Goal: Task Accomplishment & Management: Use online tool/utility

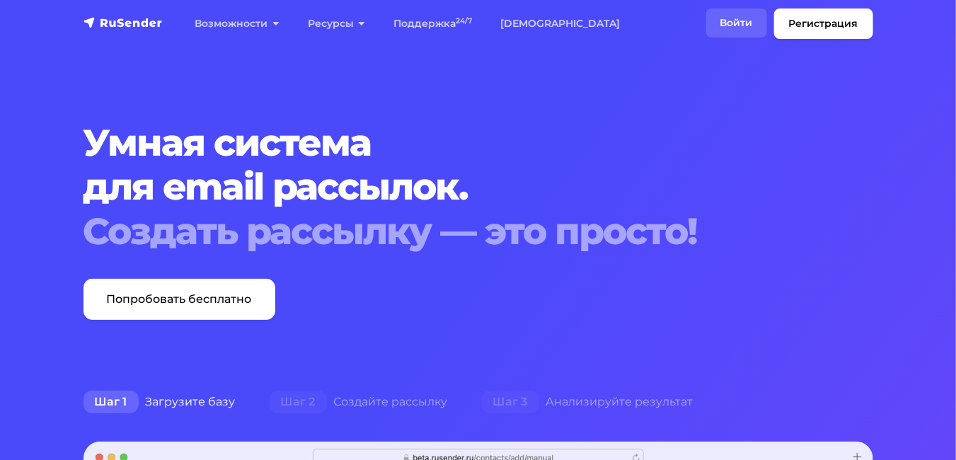
click at [727, 23] on link "Войти" at bounding box center [737, 22] width 61 height 29
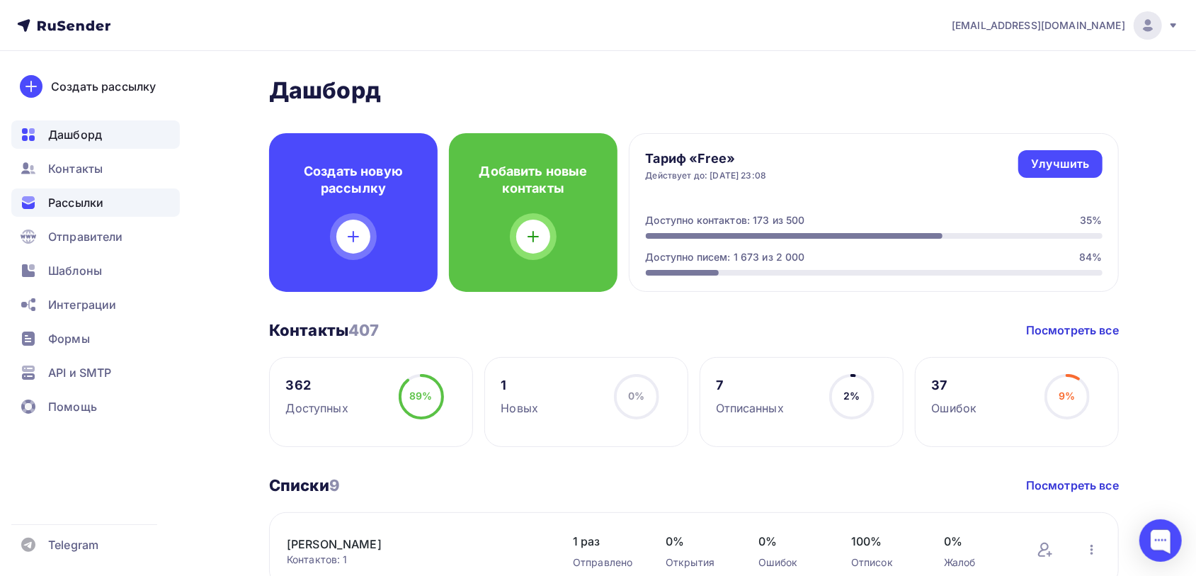
click at [88, 195] on span "Рассылки" at bounding box center [75, 202] width 55 height 17
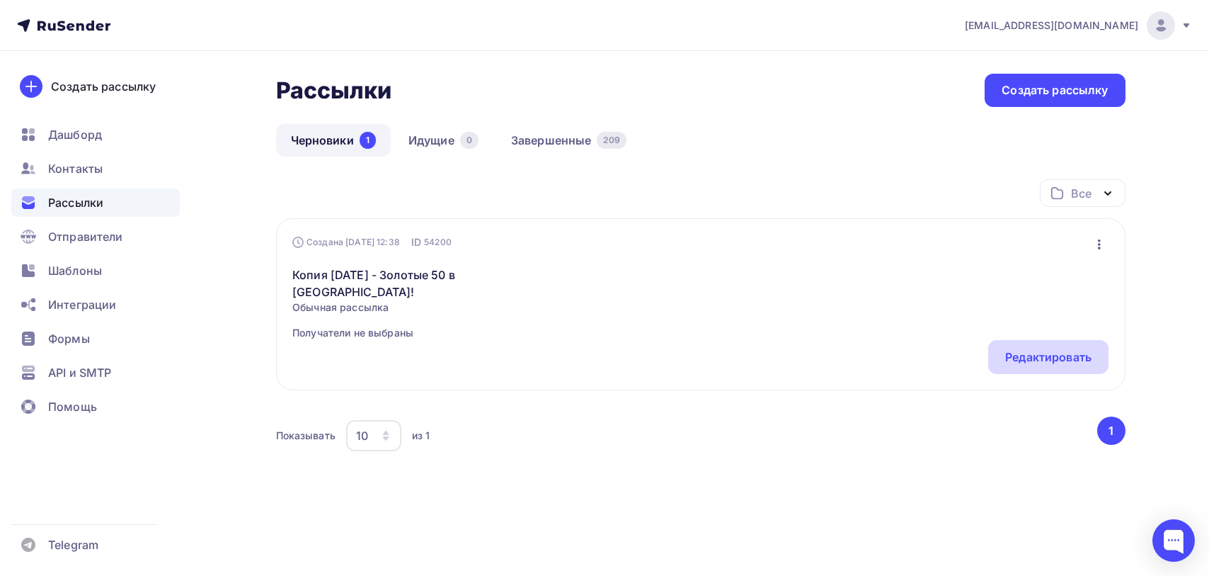
click at [1027, 363] on div "Редактировать" at bounding box center [1048, 356] width 86 height 17
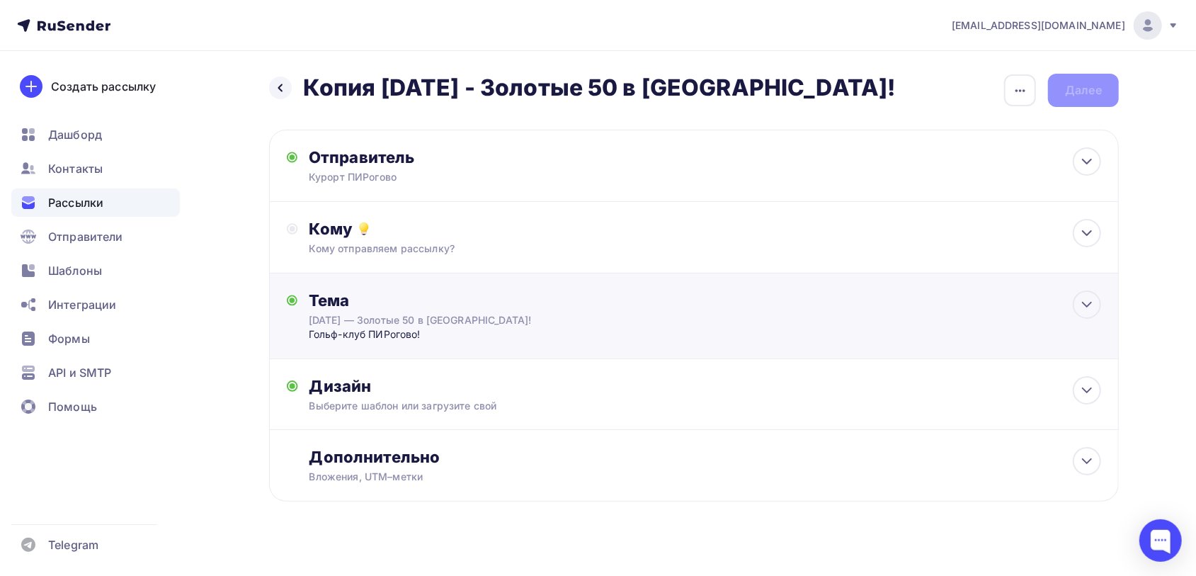
click at [408, 324] on div "[DATE] — Золотые 50 в [GEOGRAPHIC_DATA]!" at bounding box center [435, 320] width 252 height 14
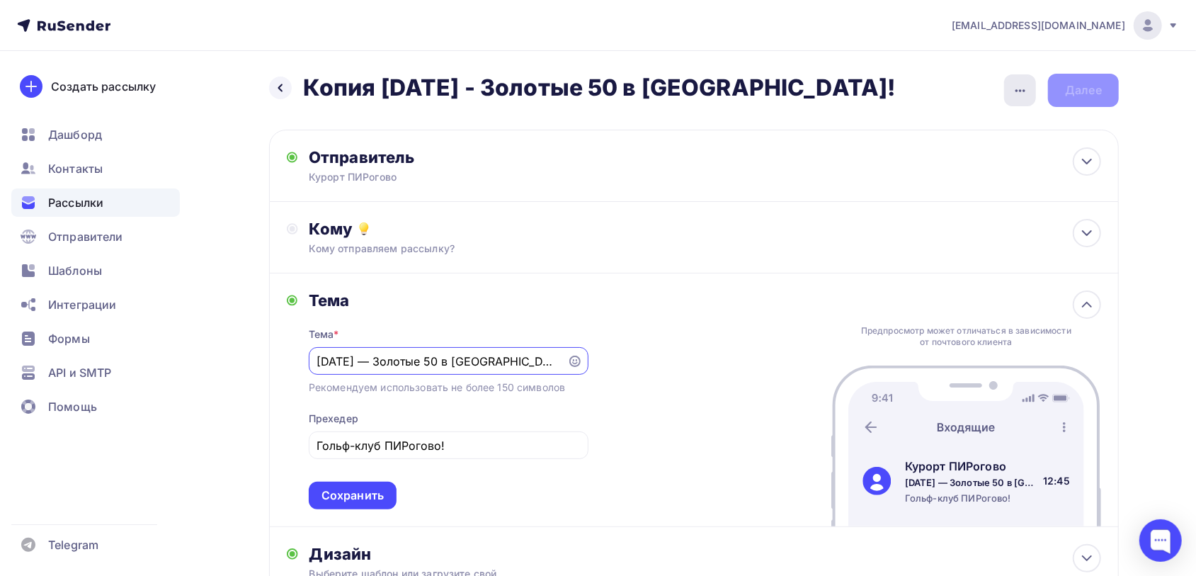
click at [1024, 88] on icon "button" at bounding box center [1020, 90] width 17 height 17
click at [976, 158] on div "Переименовать рассылку" at bounding box center [945, 162] width 176 height 17
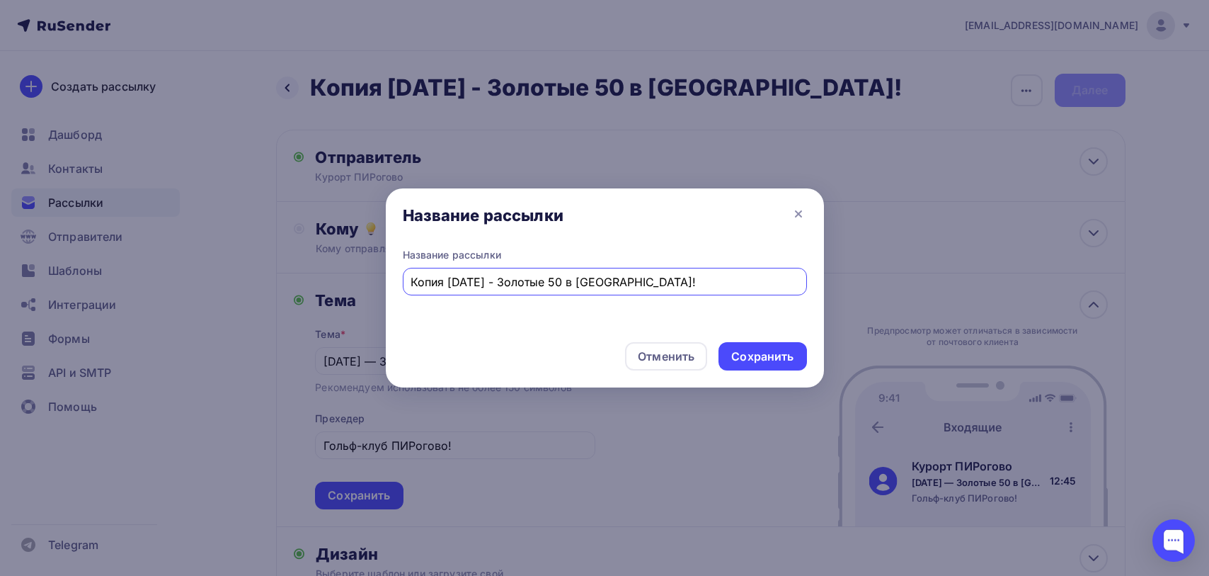
drag, startPoint x: 581, startPoint y: 282, endPoint x: 387, endPoint y: 289, distance: 194.1
click at [387, 289] on div "Название рассылки Копия [DATE] - Золотые 50 в [GEOGRAPHIC_DATA]!" at bounding box center [605, 289] width 438 height 83
type input "Чемпионат 30,[DATE] в [GEOGRAPHIC_DATA]!"
click at [791, 352] on div "Сохранить" at bounding box center [762, 356] width 62 height 16
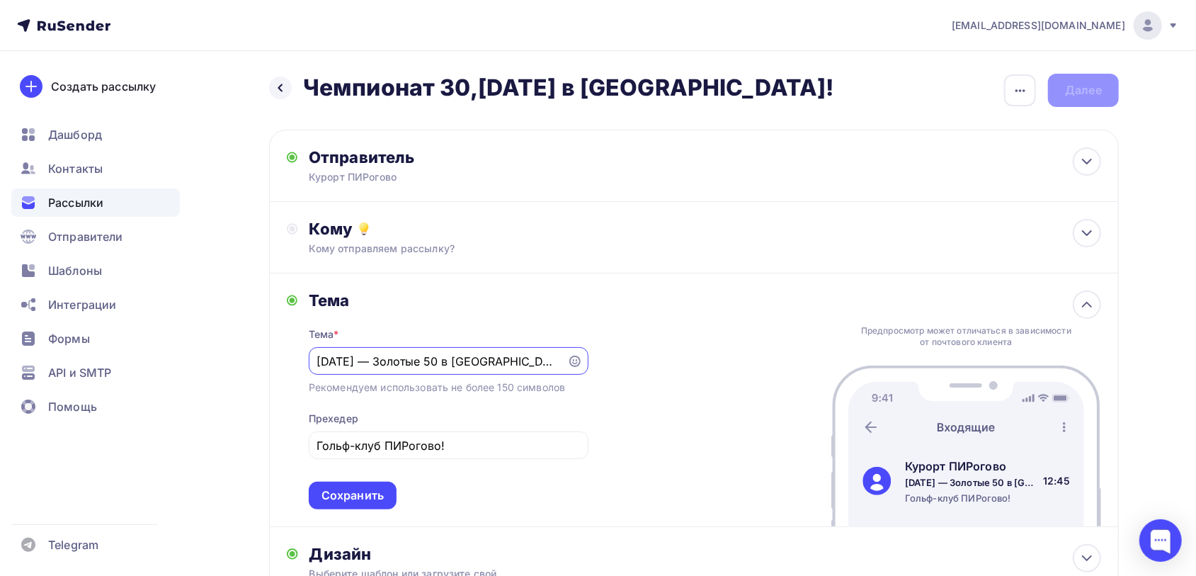
click at [392, 362] on input "[DATE] — Золотые 50 в [GEOGRAPHIC_DATA]!" at bounding box center [437, 361] width 242 height 17
click at [320, 351] on div "[DATE] — Золотые 50 в [GEOGRAPHIC_DATA]!" at bounding box center [449, 361] width 280 height 28
click at [316, 363] on div "[DATE] — Золотые 50 в [GEOGRAPHIC_DATA]!" at bounding box center [449, 361] width 280 height 28
click at [324, 359] on input "[DATE] — Золотые 50 в [GEOGRAPHIC_DATA]!" at bounding box center [437, 361] width 242 height 17
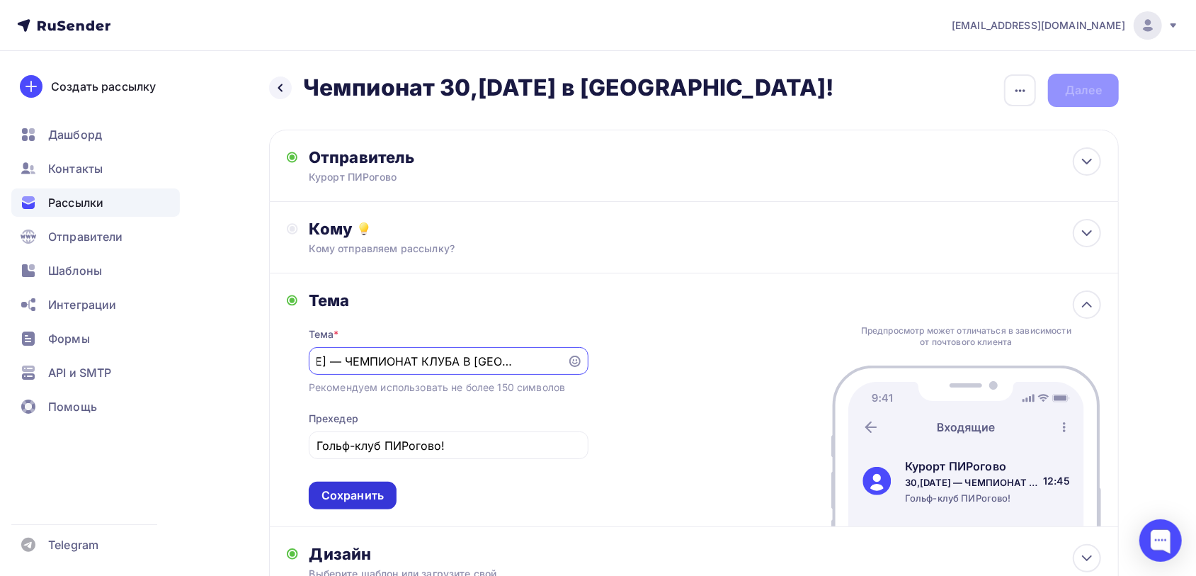
type input "30,[DATE] — ЧЕМПИОНАТ КЛУБА В [GEOGRAPHIC_DATA]!"
click at [341, 496] on div "Сохранить" at bounding box center [352, 495] width 62 height 16
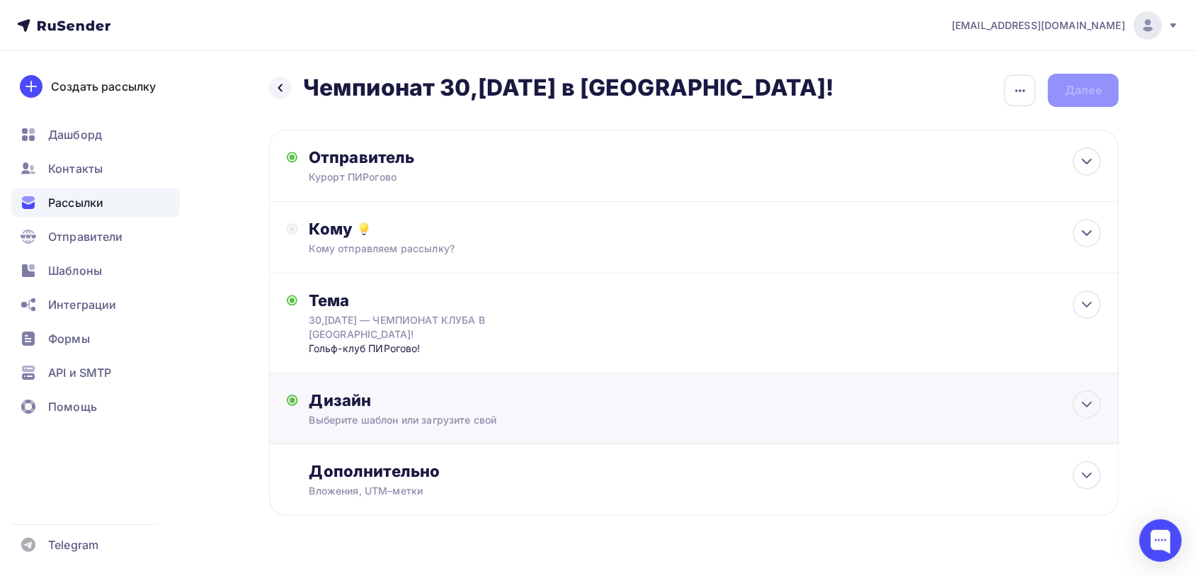
click at [596, 400] on div "Дизайн" at bounding box center [705, 400] width 792 height 20
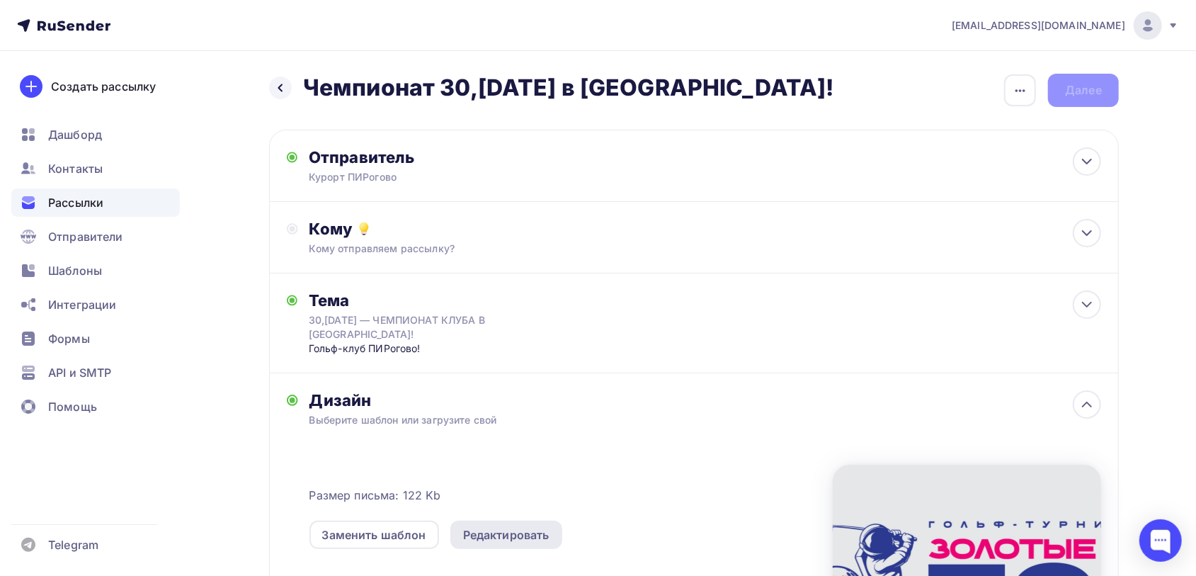
click at [505, 533] on div "Редактировать" at bounding box center [506, 534] width 86 height 17
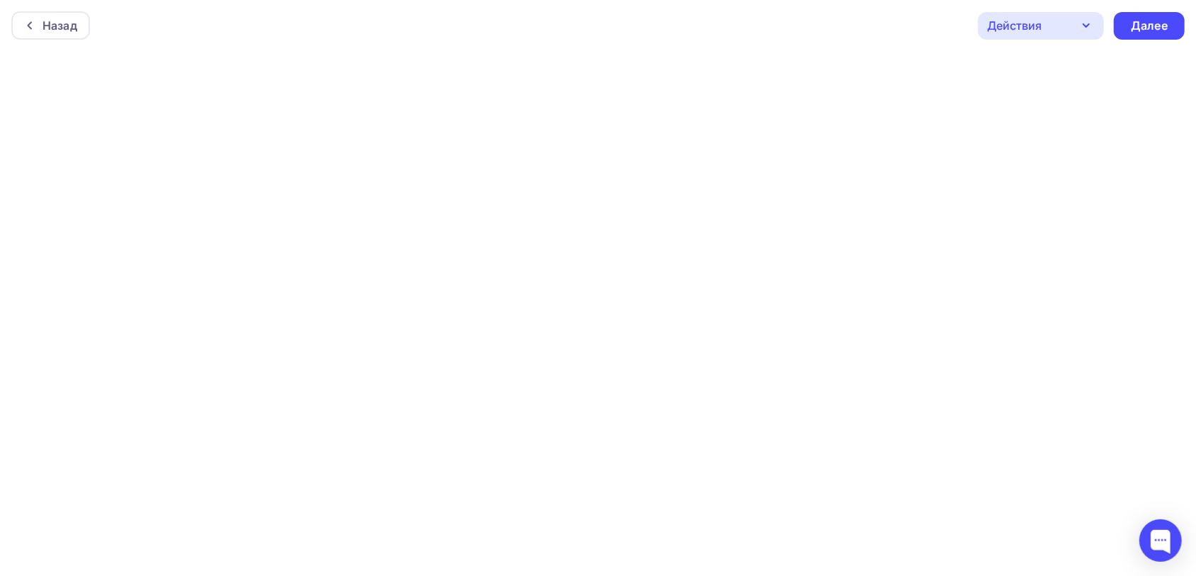
scroll to position [4, 0]
click at [1085, 13] on icon "button" at bounding box center [1086, 21] width 17 height 17
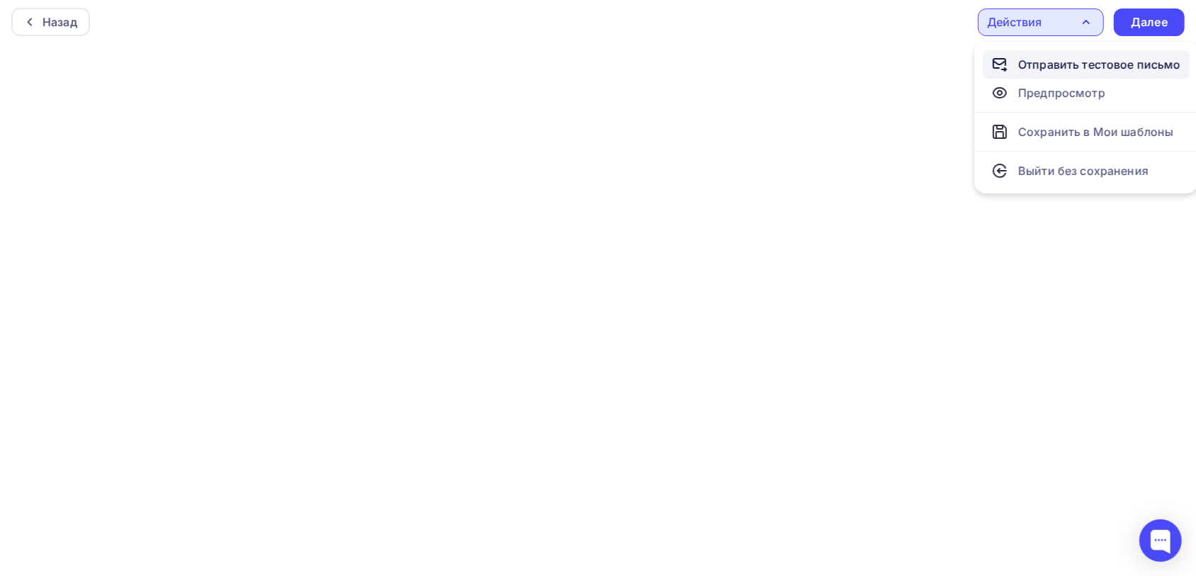
click at [1065, 66] on div "Отправить тестовое письмо" at bounding box center [1099, 64] width 163 height 17
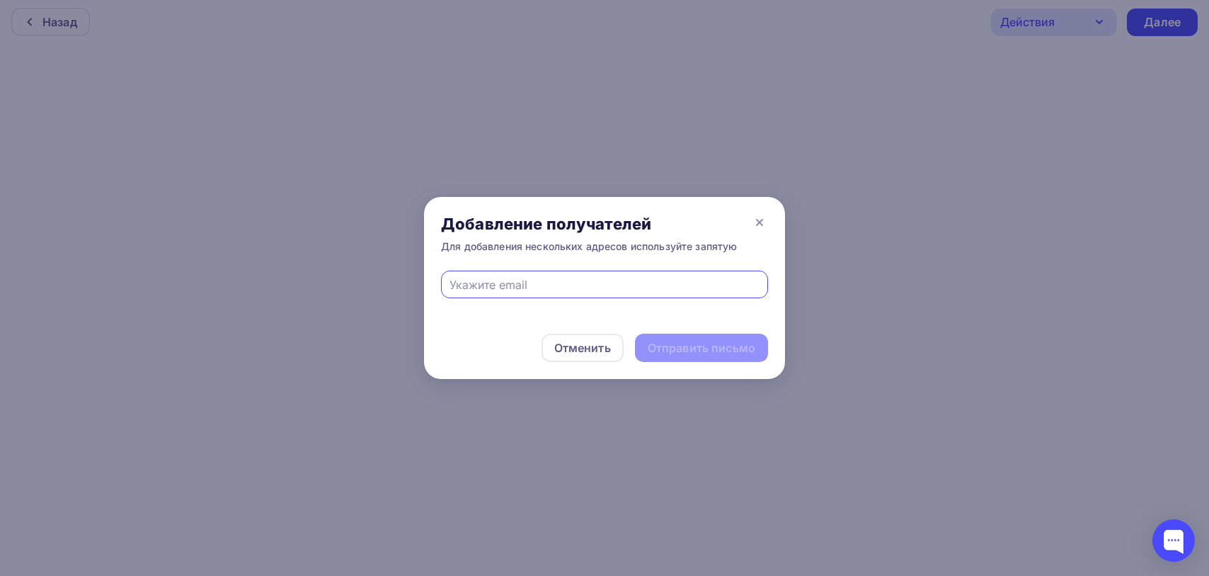
click at [460, 277] on input "text" at bounding box center [605, 284] width 311 height 17
type input "[EMAIL_ADDRESS][DOMAIN_NAME]"
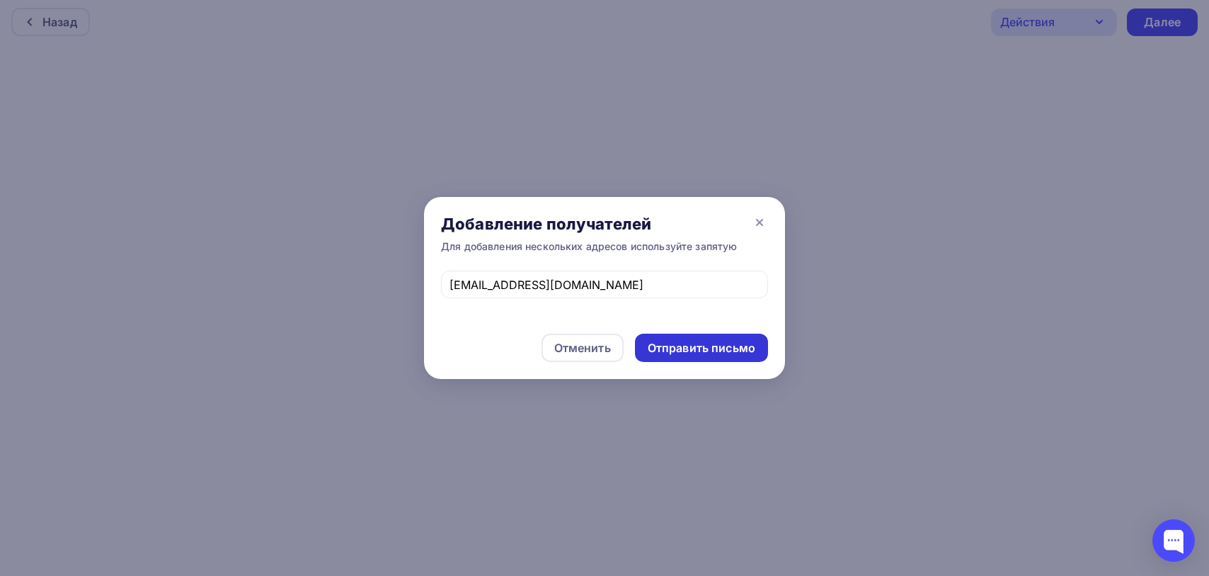
click at [718, 348] on div "Отправить письмо" at bounding box center [702, 348] width 108 height 16
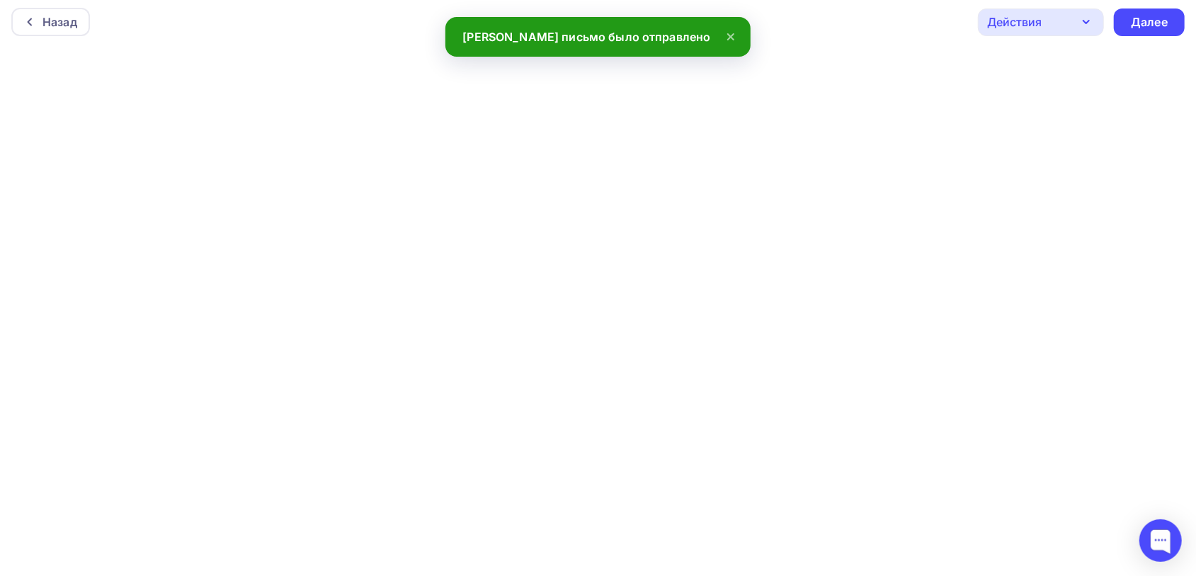
click at [1090, 19] on icon "button" at bounding box center [1086, 21] width 17 height 17
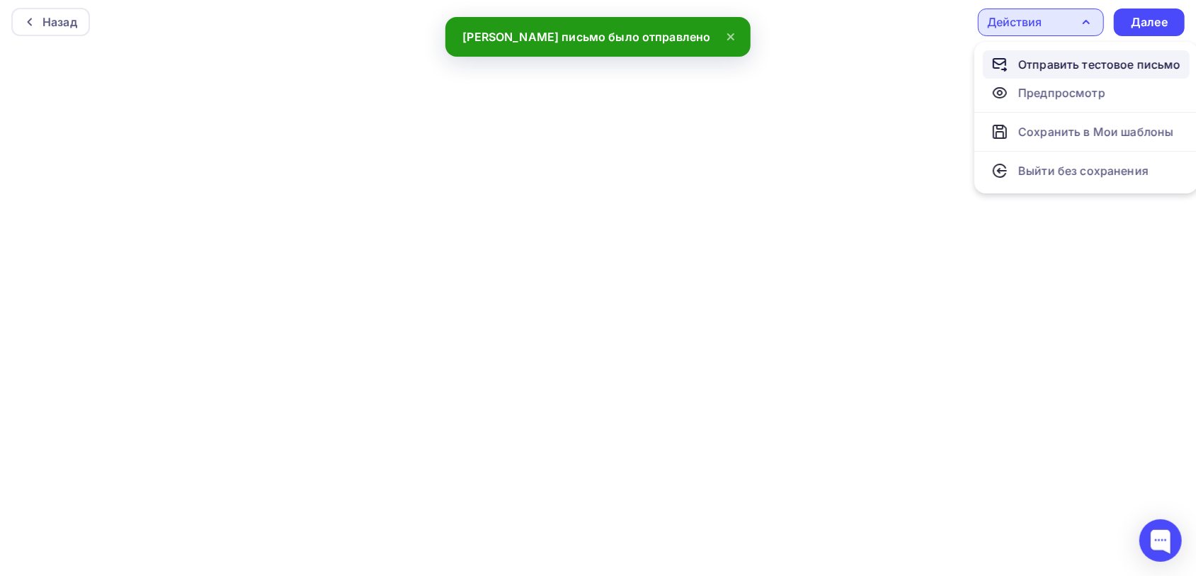
click at [1087, 62] on div "Отправить тестовое письмо" at bounding box center [1099, 64] width 163 height 17
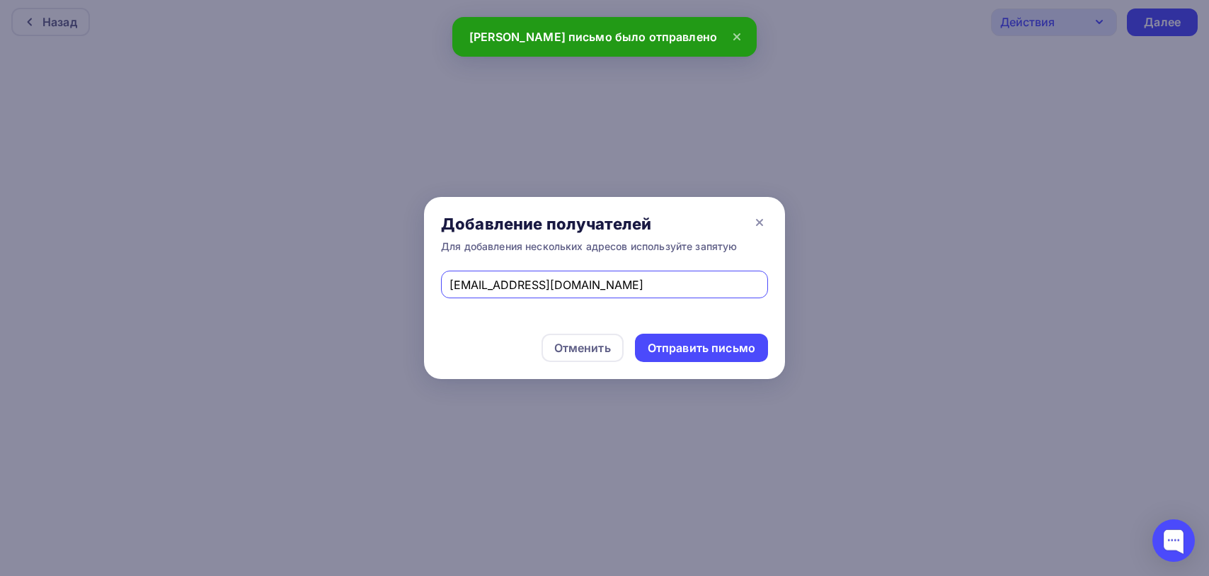
drag, startPoint x: 610, startPoint y: 285, endPoint x: 384, endPoint y: 259, distance: 228.0
click at [384, 259] on div "Добавление получателей Для добавления нескольких адресов используйте запятую [E…" at bounding box center [604, 288] width 1209 height 576
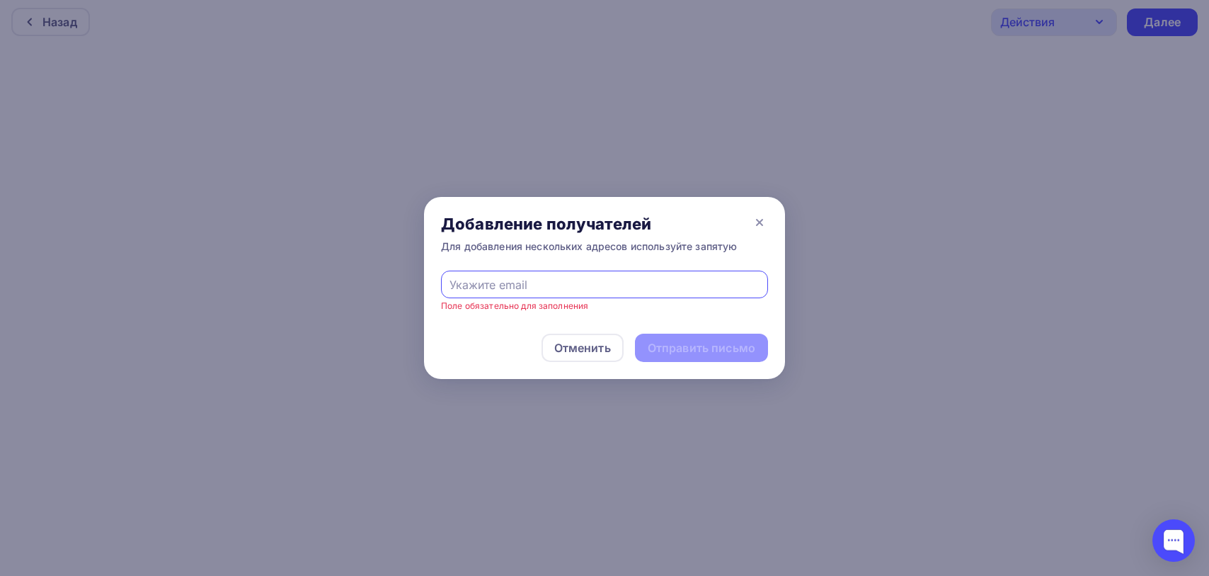
click at [455, 288] on input "text" at bounding box center [605, 284] width 311 height 17
type input "[EMAIL_ADDRESS][DOMAIN_NAME]"
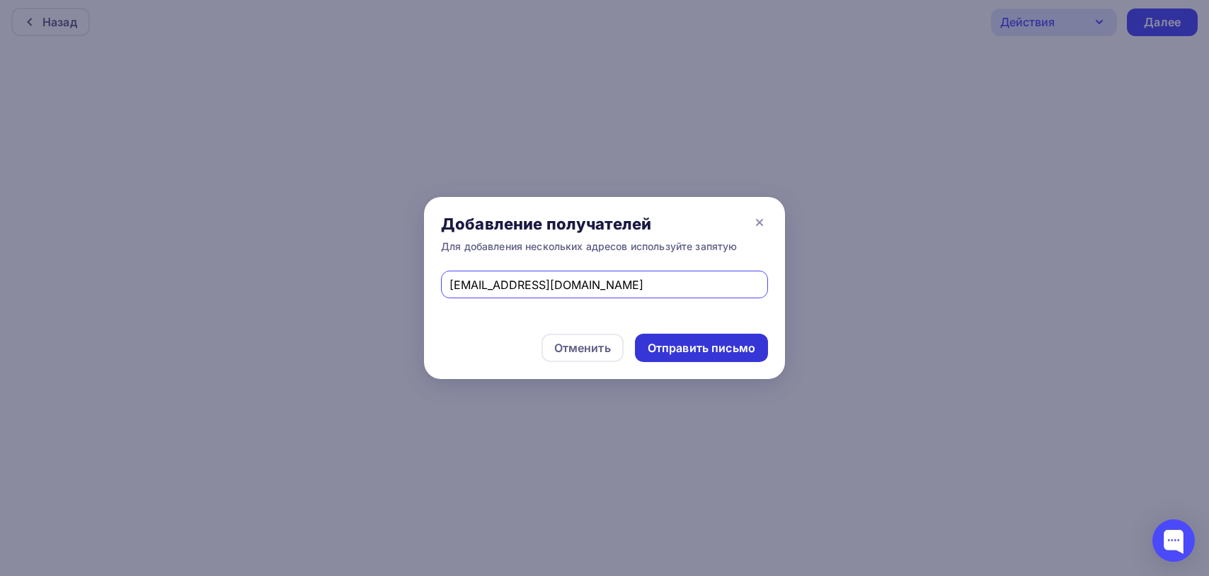
click at [715, 348] on div "Отправить письмо" at bounding box center [702, 348] width 108 height 16
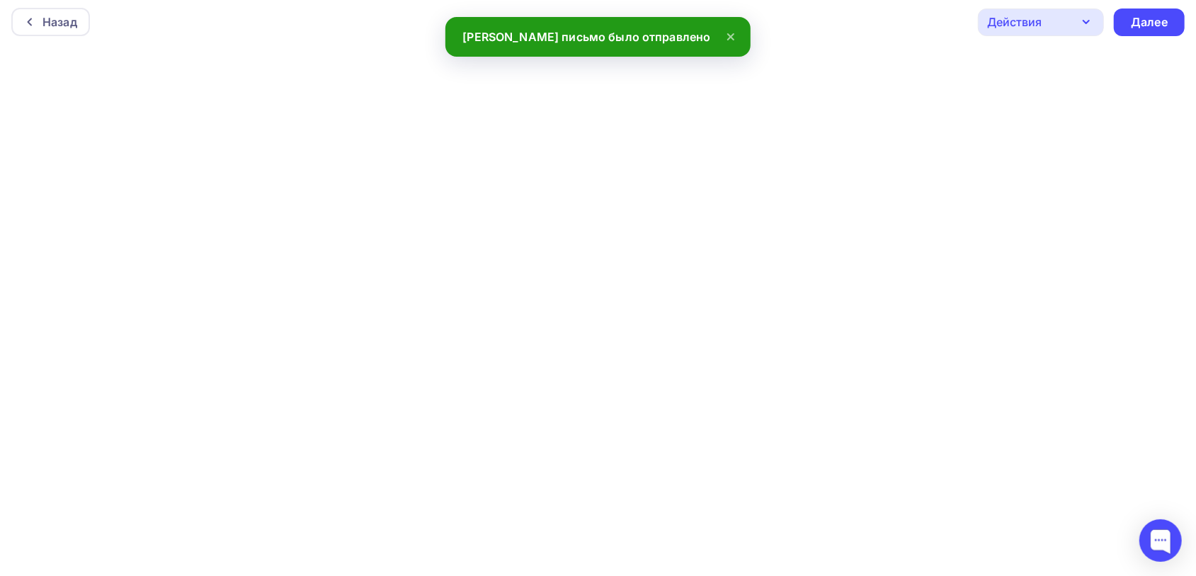
click at [1078, 20] on icon "button" at bounding box center [1086, 21] width 17 height 17
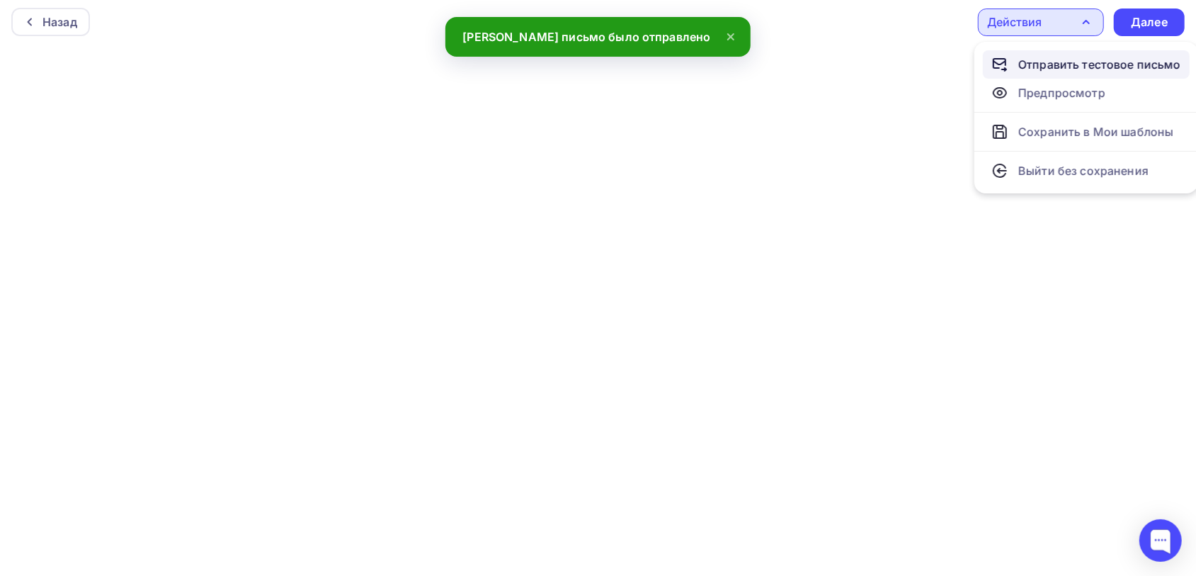
click at [1082, 58] on div "Отправить тестовое письмо" at bounding box center [1099, 64] width 163 height 17
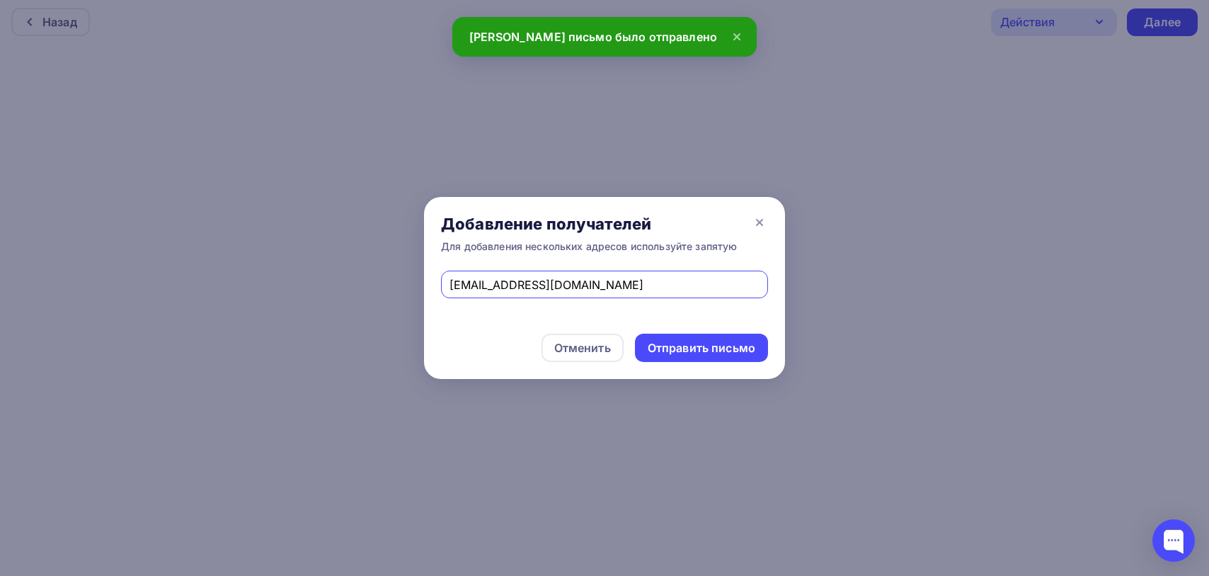
drag, startPoint x: 616, startPoint y: 281, endPoint x: 409, endPoint y: 254, distance: 208.5
click at [409, 254] on div "Добавление получателей Для добавления нескольких адресов используйте запятую [E…" at bounding box center [604, 288] width 1209 height 576
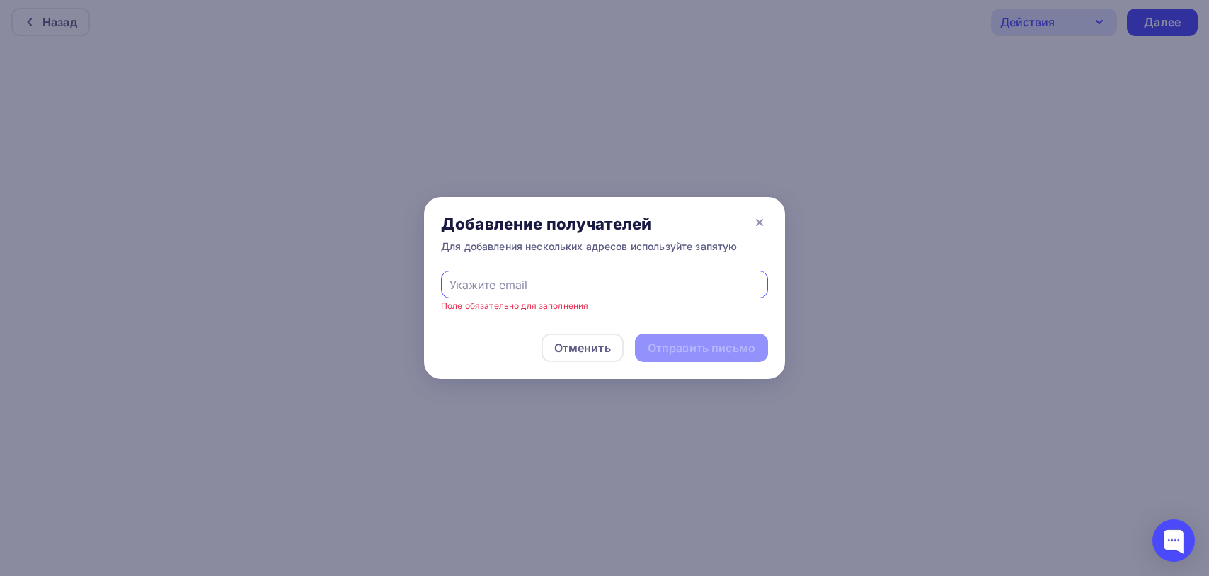
click at [478, 287] on input "text" at bounding box center [605, 284] width 311 height 17
type input "[EMAIL_ADDRESS][DOMAIN_NAME]"
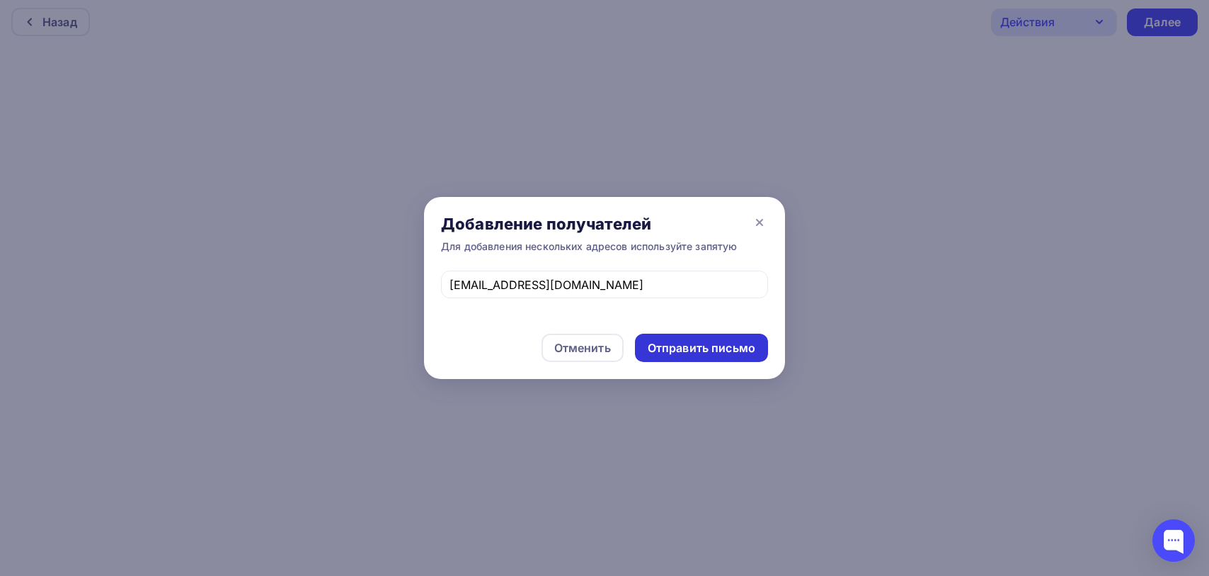
click at [697, 348] on div "Отправить письмо" at bounding box center [702, 348] width 108 height 16
